Goal: Task Accomplishment & Management: Complete application form

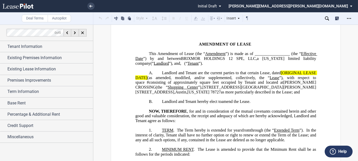
scroll to position [26, 0]
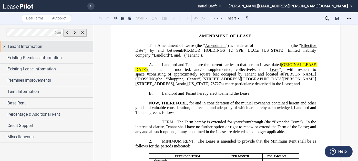
click at [48, 48] on div "Tenant Information" at bounding box center [50, 47] width 86 height 6
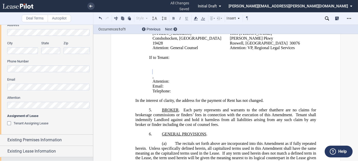
scroll to position [154, 0]
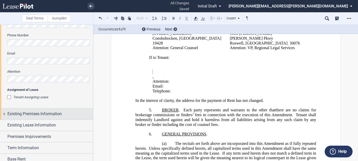
click at [47, 112] on span "Existing Premises Information" at bounding box center [34, 114] width 54 height 6
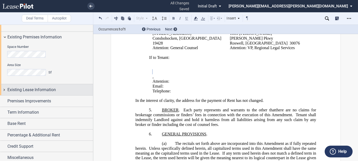
click at [39, 88] on span "Existing Lease Information" at bounding box center [31, 90] width 48 height 6
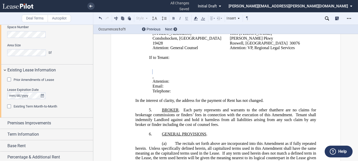
scroll to position [267, 0]
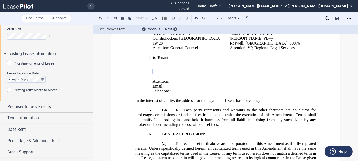
drag, startPoint x: 30, startPoint y: 64, endPoint x: 53, endPoint y: 82, distance: 29.3
click at [30, 64] on span "Prior Amendments of Lease" at bounding box center [34, 63] width 40 height 4
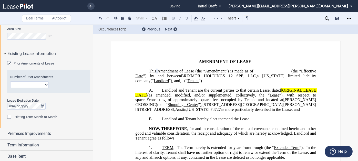
scroll to position [0, 0]
click at [32, 82] on select "1 2 3 4 5 6 7 8 9 10 11 12" at bounding box center [29, 84] width 38 height 7
click at [10, 81] on select "1 2 3 4 5 6 7 8 9 10 11 12" at bounding box center [29, 84] width 38 height 7
click at [30, 61] on div "Prior Amendments of Lease" at bounding box center [34, 63] width 40 height 5
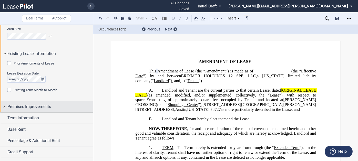
click at [29, 107] on span "Premises Improvements" at bounding box center [29, 107] width 44 height 6
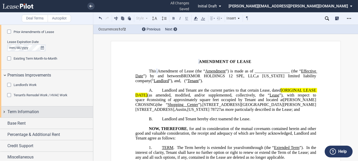
scroll to position [300, 0]
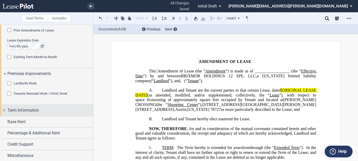
click at [26, 113] on div "Term Information" at bounding box center [46, 110] width 93 height 11
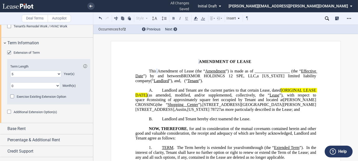
scroll to position [374, 0]
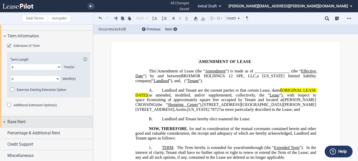
click at [33, 120] on div "Base Rent" at bounding box center [50, 122] width 86 height 6
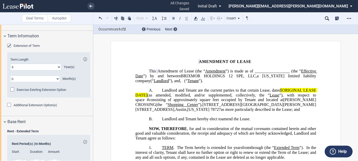
scroll to position [434, 0]
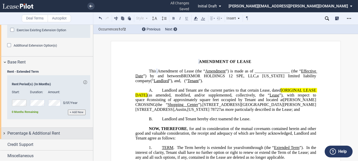
click at [35, 130] on span "Percentage & Additional Rent" at bounding box center [33, 133] width 53 height 6
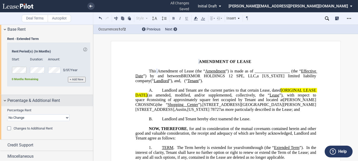
scroll to position [467, 0]
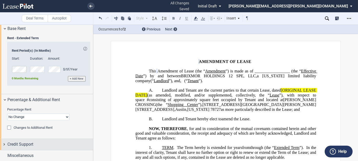
click at [34, 140] on div "Credit Support" at bounding box center [46, 144] width 93 height 11
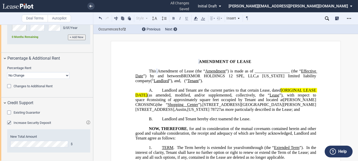
scroll to position [519, 0]
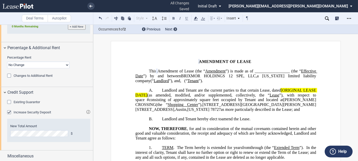
click at [29, 102] on span "Existing Guarantor" at bounding box center [27, 102] width 26 height 4
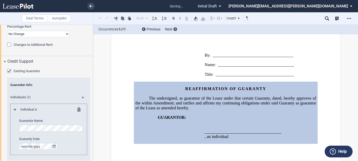
scroll to position [622, 0]
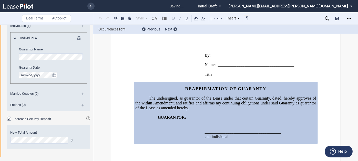
click at [27, 119] on span "Increase Security Deposit" at bounding box center [32, 119] width 37 height 4
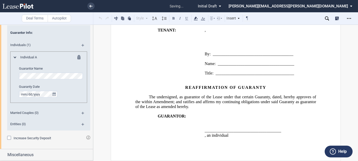
scroll to position [601, 0]
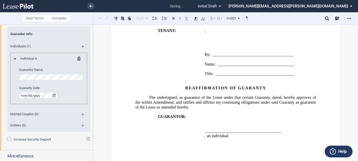
click at [79, 55] on div "Individual A Guarantor Name Guaranty Date" at bounding box center [48, 78] width 77 height 51
click at [78, 58] on md-icon at bounding box center [80, 59] width 6 height 6
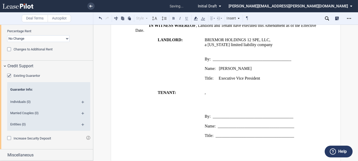
scroll to position [545, 0]
click at [81, 124] on md-icon at bounding box center [84, 127] width 7 height 6
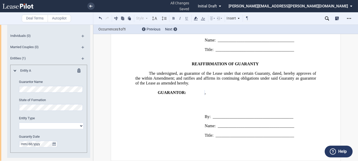
scroll to position [621, 0]
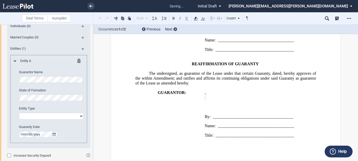
click at [51, 114] on select "Corporation Limited Liability Company General Partnership Limited Partnership O…" at bounding box center [51, 116] width 65 height 7
select select "limited liability company"
click at [19, 113] on select "Corporation Limited Liability Company General Partnership Limited Partnership O…" at bounding box center [51, 116] width 65 height 7
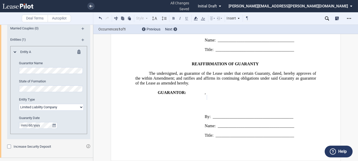
scroll to position [638, 0]
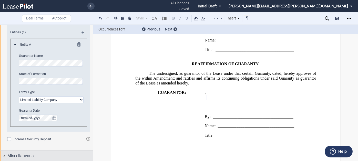
click at [25, 151] on div "Miscellaneous" at bounding box center [46, 156] width 93 height 11
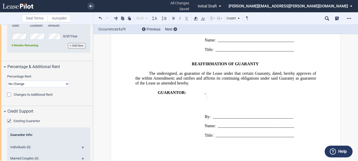
scroll to position [499, 0]
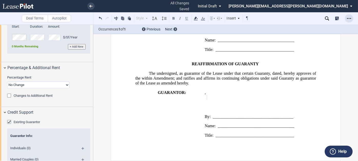
click at [349, 18] on icon "Open Lease options menu" at bounding box center [349, 18] width 4 height 4
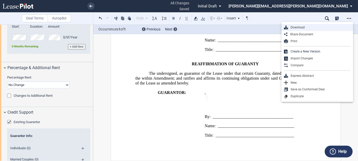
click at [293, 27] on div "Download" at bounding box center [319, 27] width 62 height 4
